Goal: Obtain resource: Download file/media

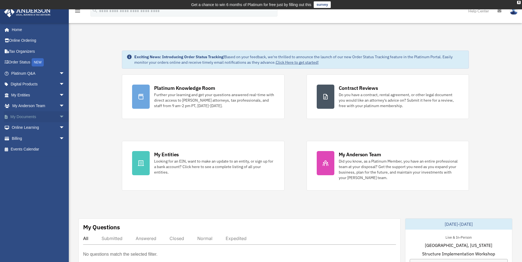
click at [23, 115] on link "My Documents arrow_drop_down" at bounding box center [38, 116] width 69 height 11
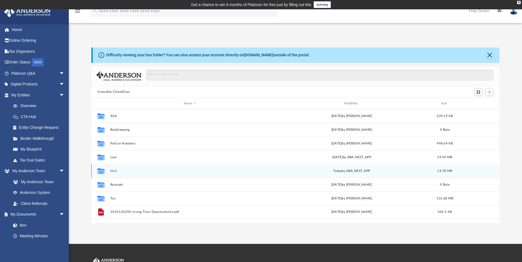
scroll to position [121, 404]
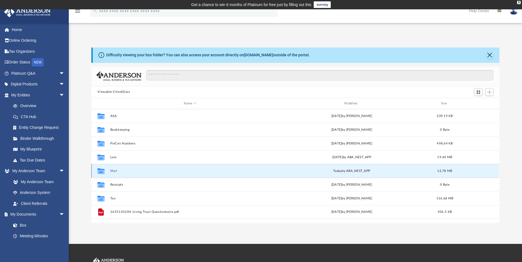
click at [113, 169] on button "Mail" at bounding box center [189, 171] width 159 height 4
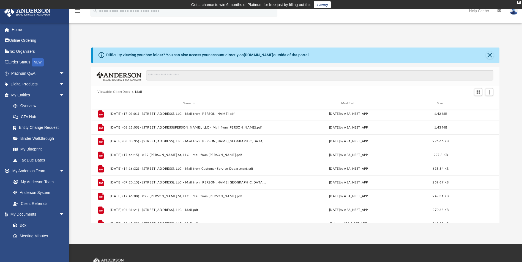
scroll to position [299, 0]
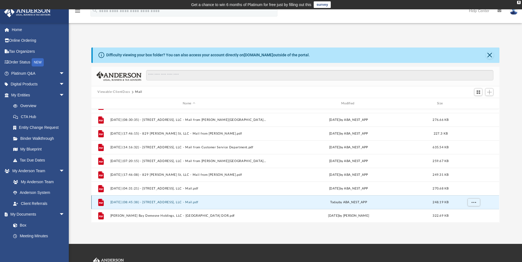
click at [154, 202] on button "2025.09.25 (08:45:38) - 4225 E 5th Pl, LLC - Mail.pdf" at bounding box center [188, 203] width 157 height 4
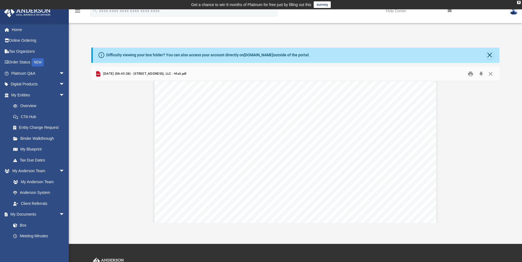
scroll to position [121, 0]
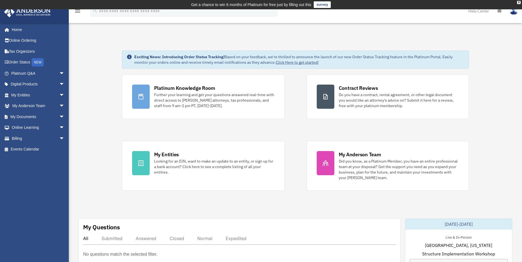
click at [26, 116] on link "My Documents arrow_drop_down" at bounding box center [38, 116] width 69 height 11
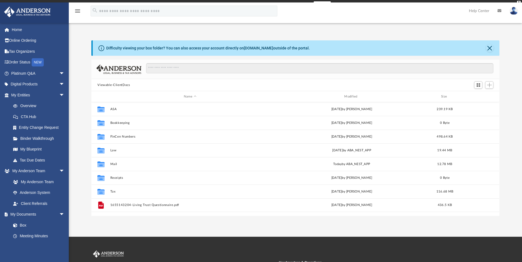
scroll to position [121, 404]
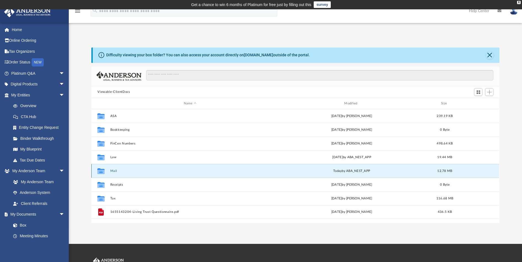
click at [142, 171] on button "Mail" at bounding box center [189, 171] width 159 height 4
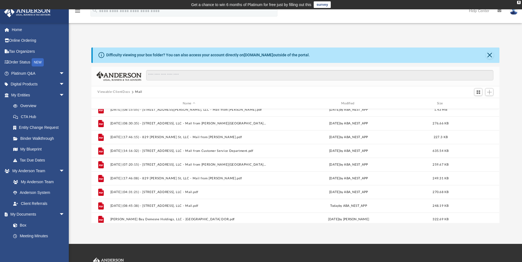
scroll to position [299, 0]
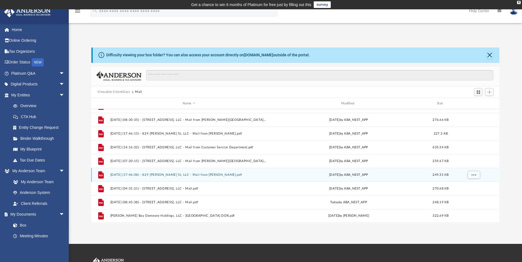
click at [207, 176] on button "[DATE] (17:46:08) - 829 [PERSON_NAME] St, LLC - Mail from [PERSON_NAME].pdf" at bounding box center [188, 175] width 157 height 4
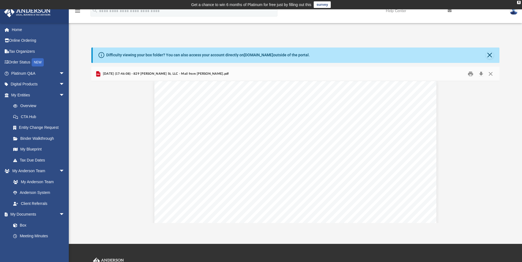
scroll to position [0, 0]
click at [224, 176] on div "Page 1" at bounding box center [295, 266] width 282 height 362
click at [482, 73] on button "Download" at bounding box center [481, 74] width 10 height 9
